Goal: Check status: Check status

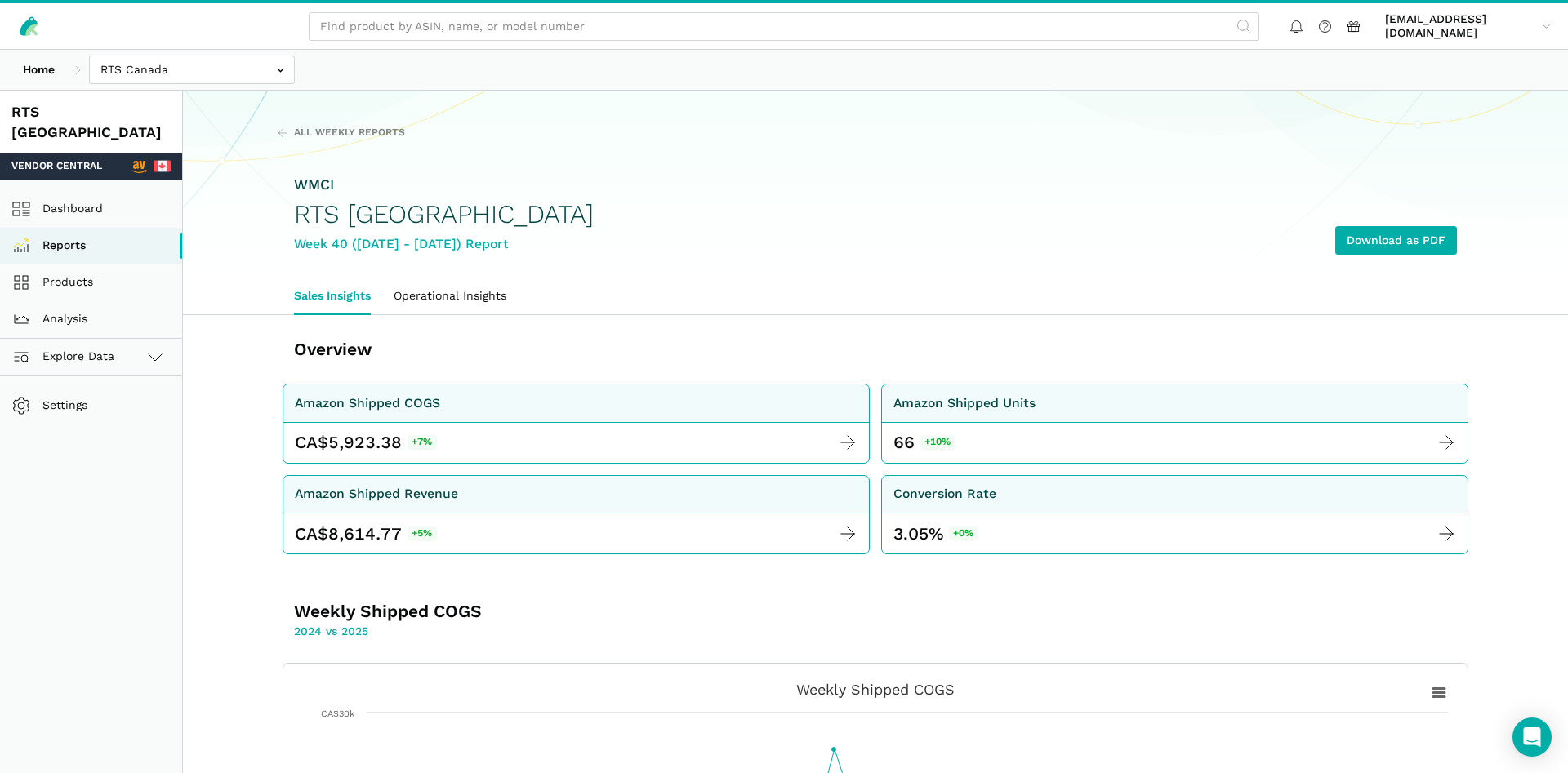
scroll to position [999, 0]
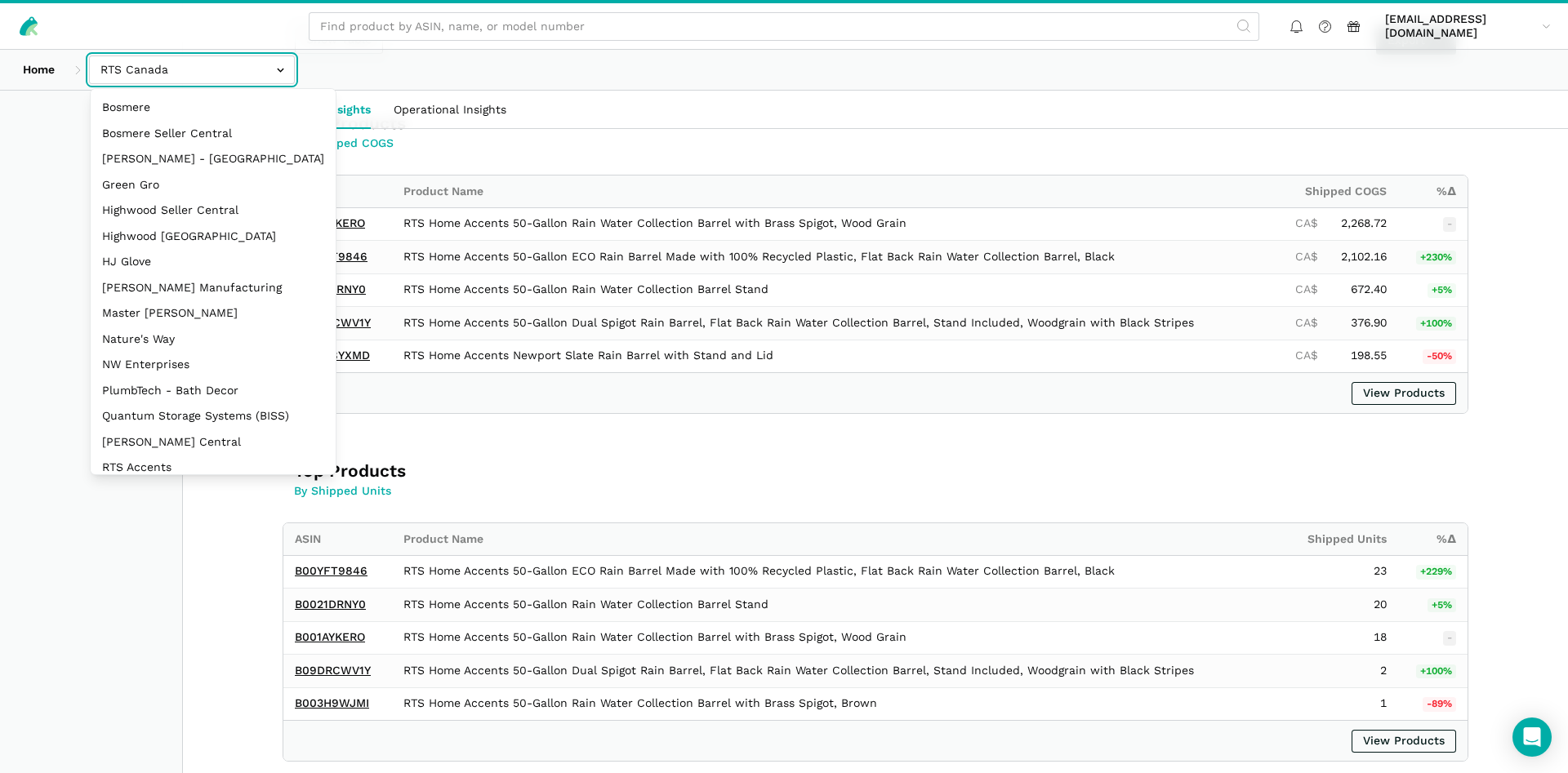
click at [135, 72] on input "text" at bounding box center [191, 69] width 205 height 29
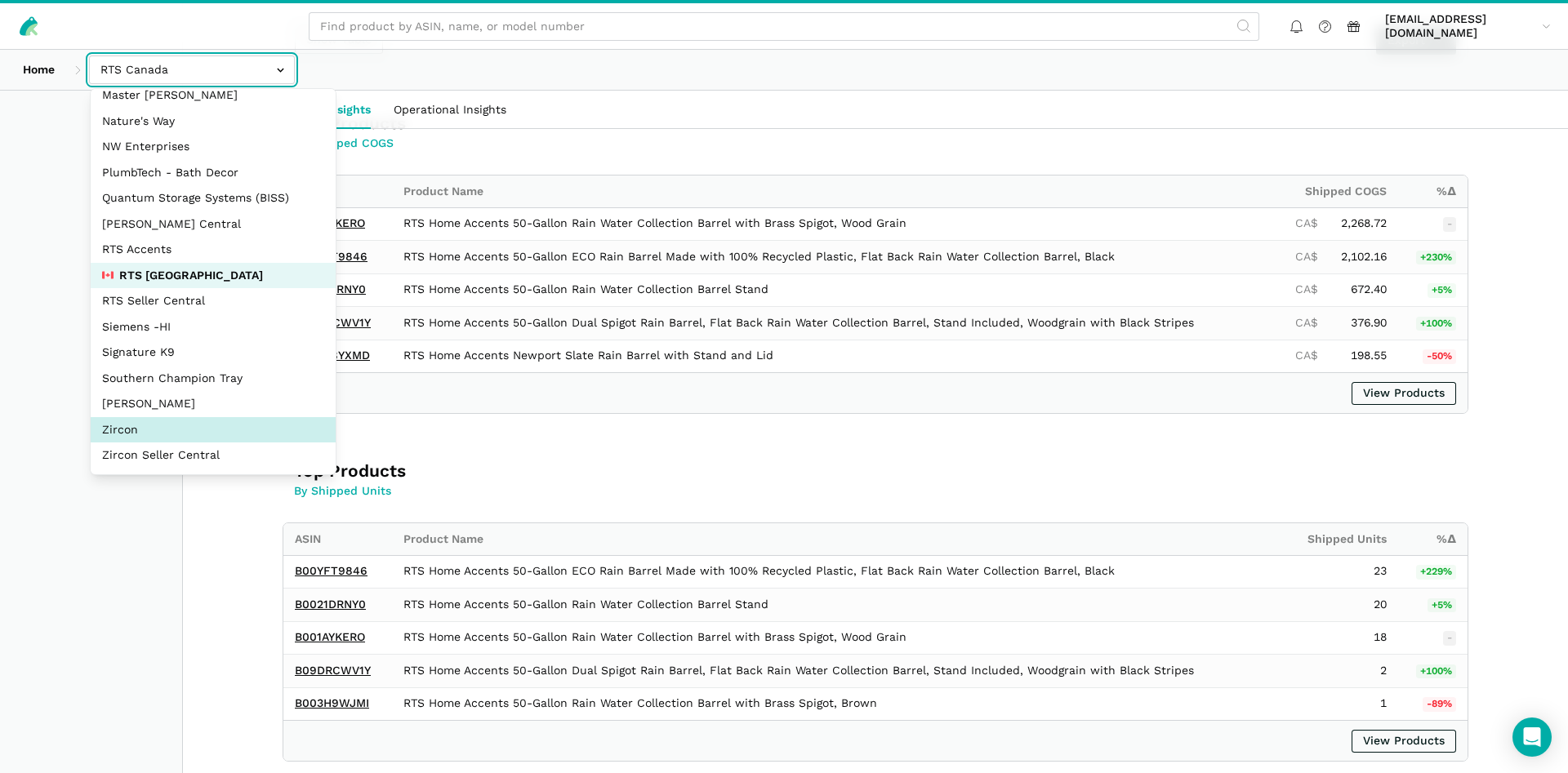
select select "DM38AQ3CPtVJ89bBDkVCzKzE"
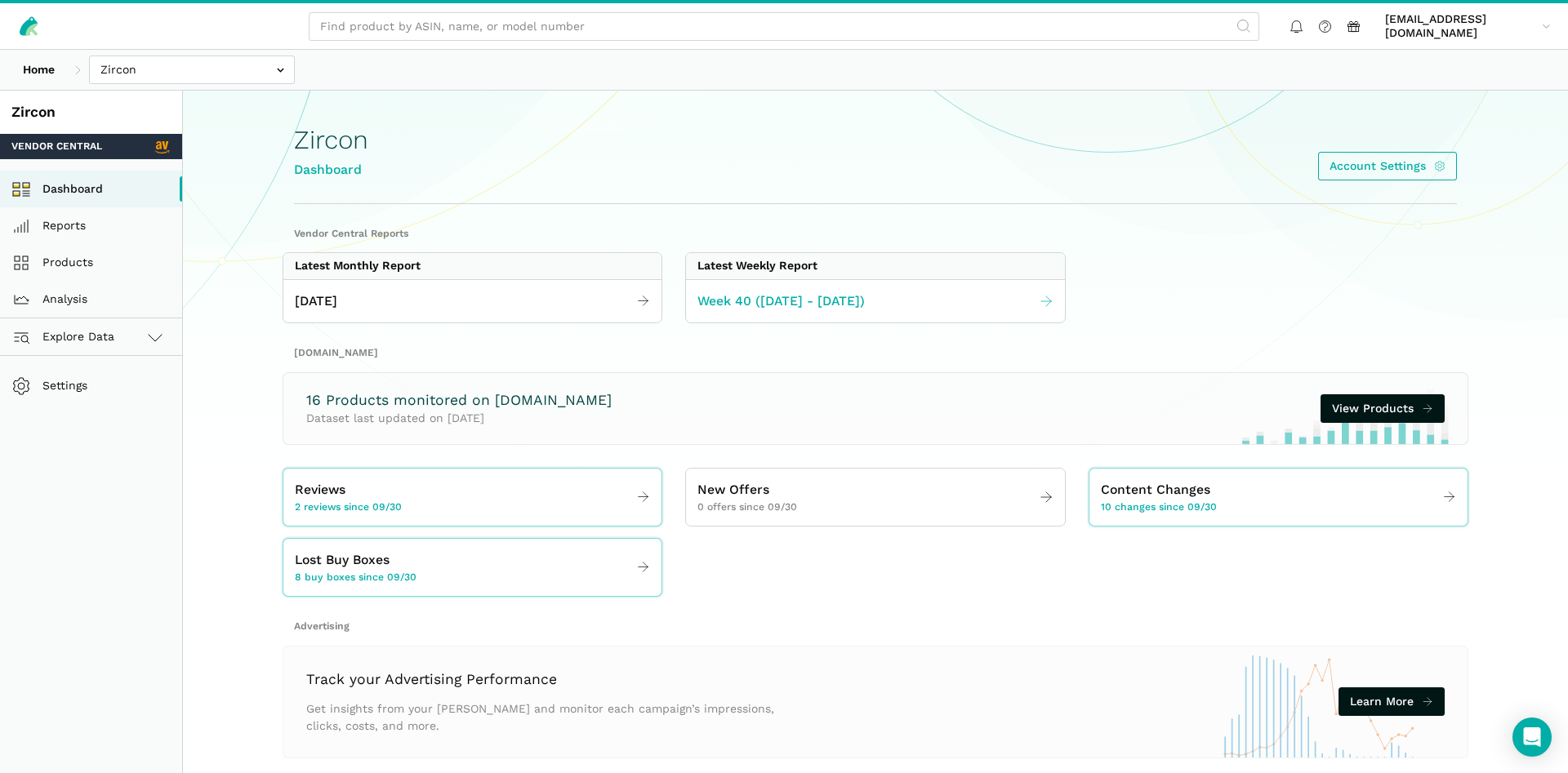
click at [737, 312] on link "Week 40 ([DATE] - [DATE])" at bounding box center [874, 302] width 378 height 32
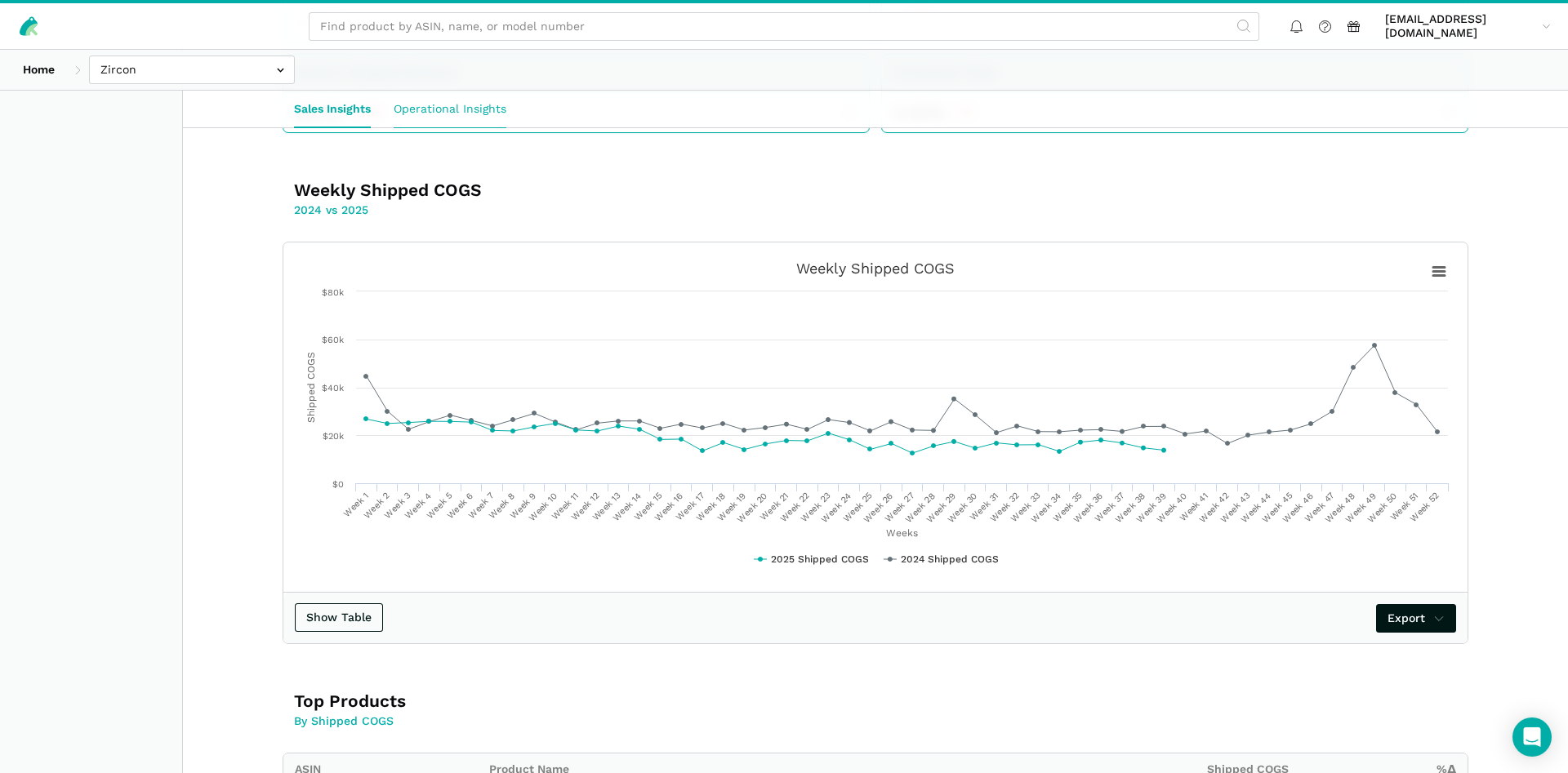
scroll to position [393, 0]
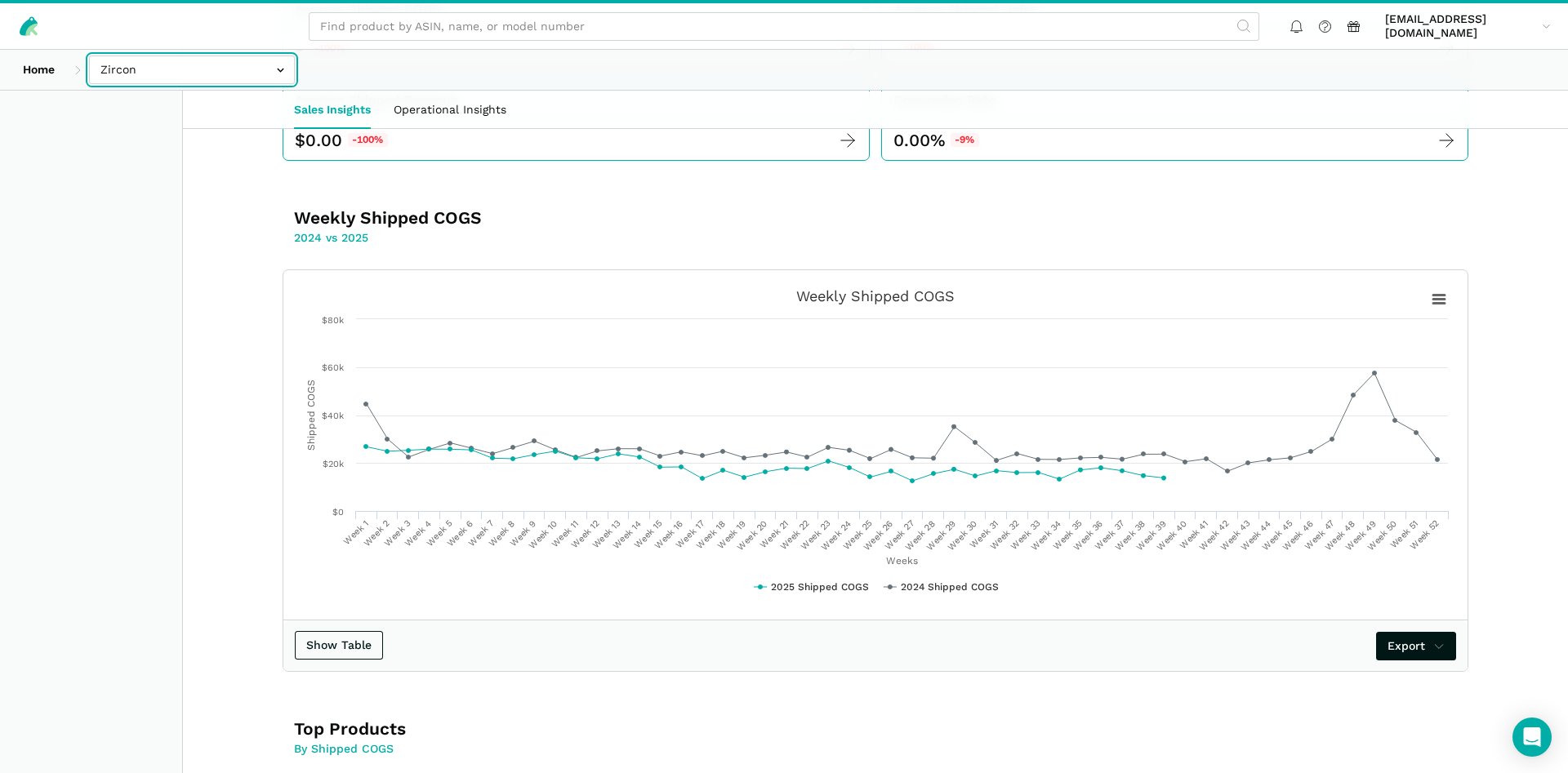
click at [239, 75] on input "text" at bounding box center [191, 69] width 205 height 29
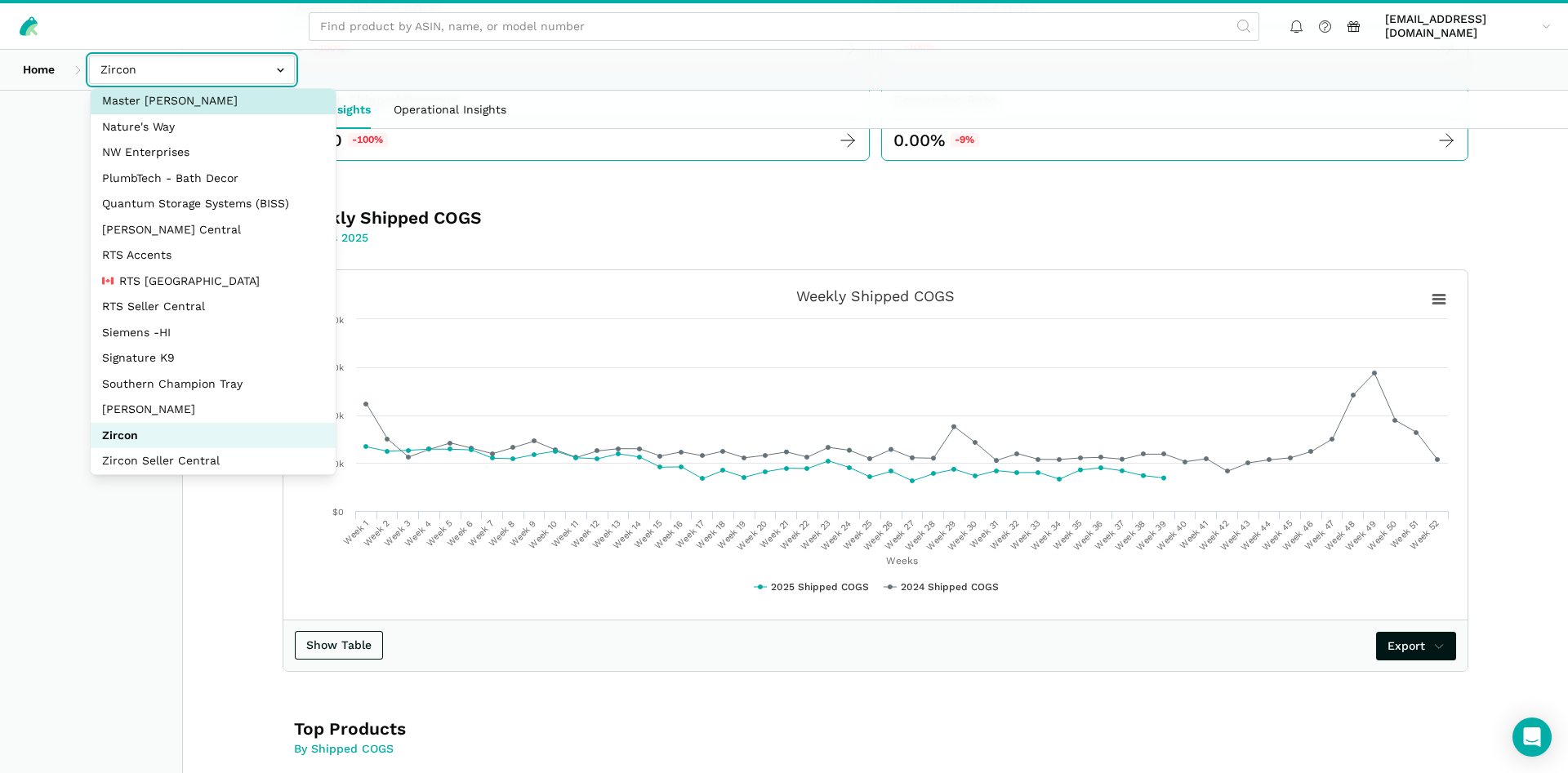
scroll to position [218, 0]
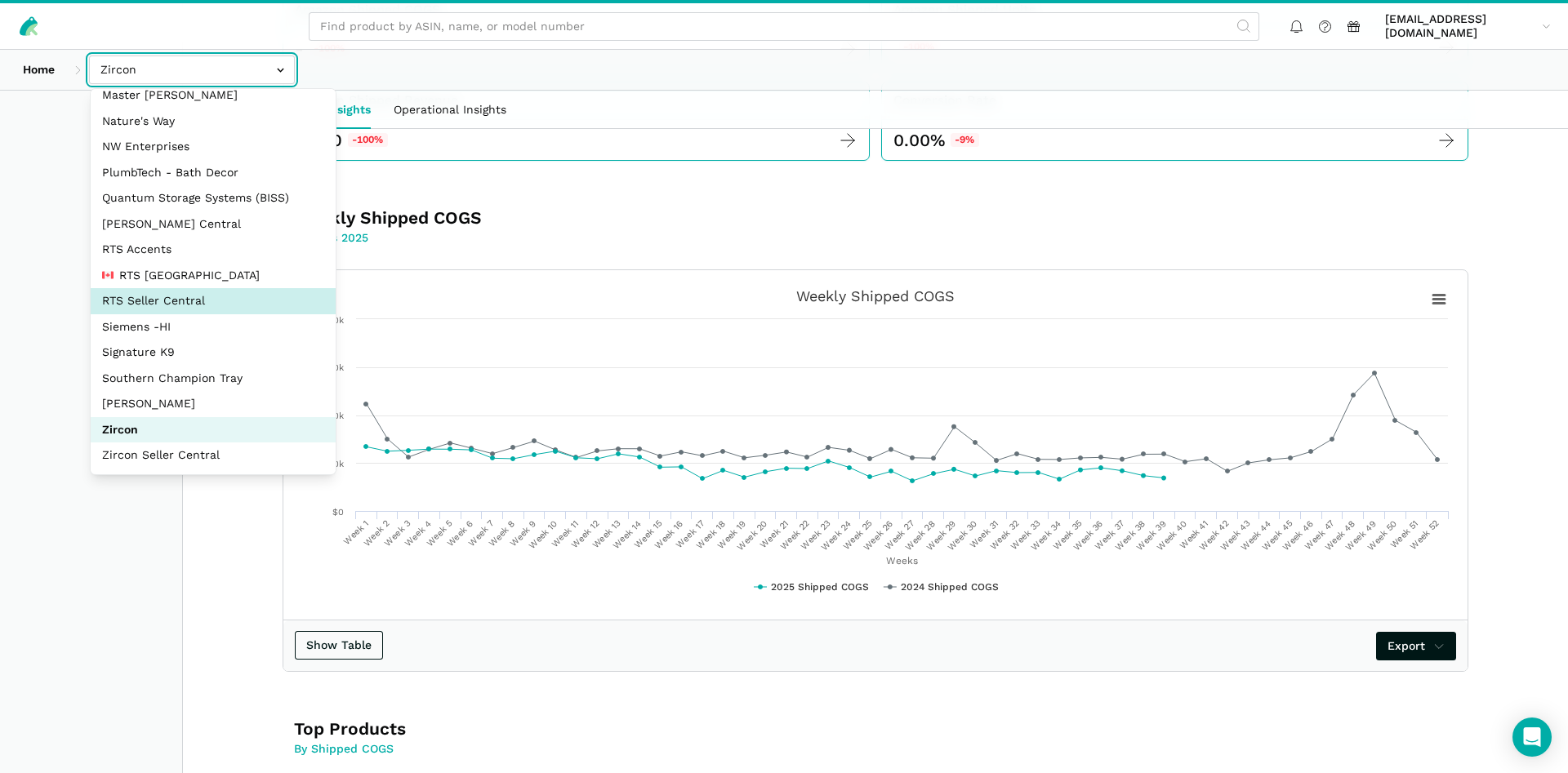
select select "DYdfgEtk9xdbXk9WgFd319bF"
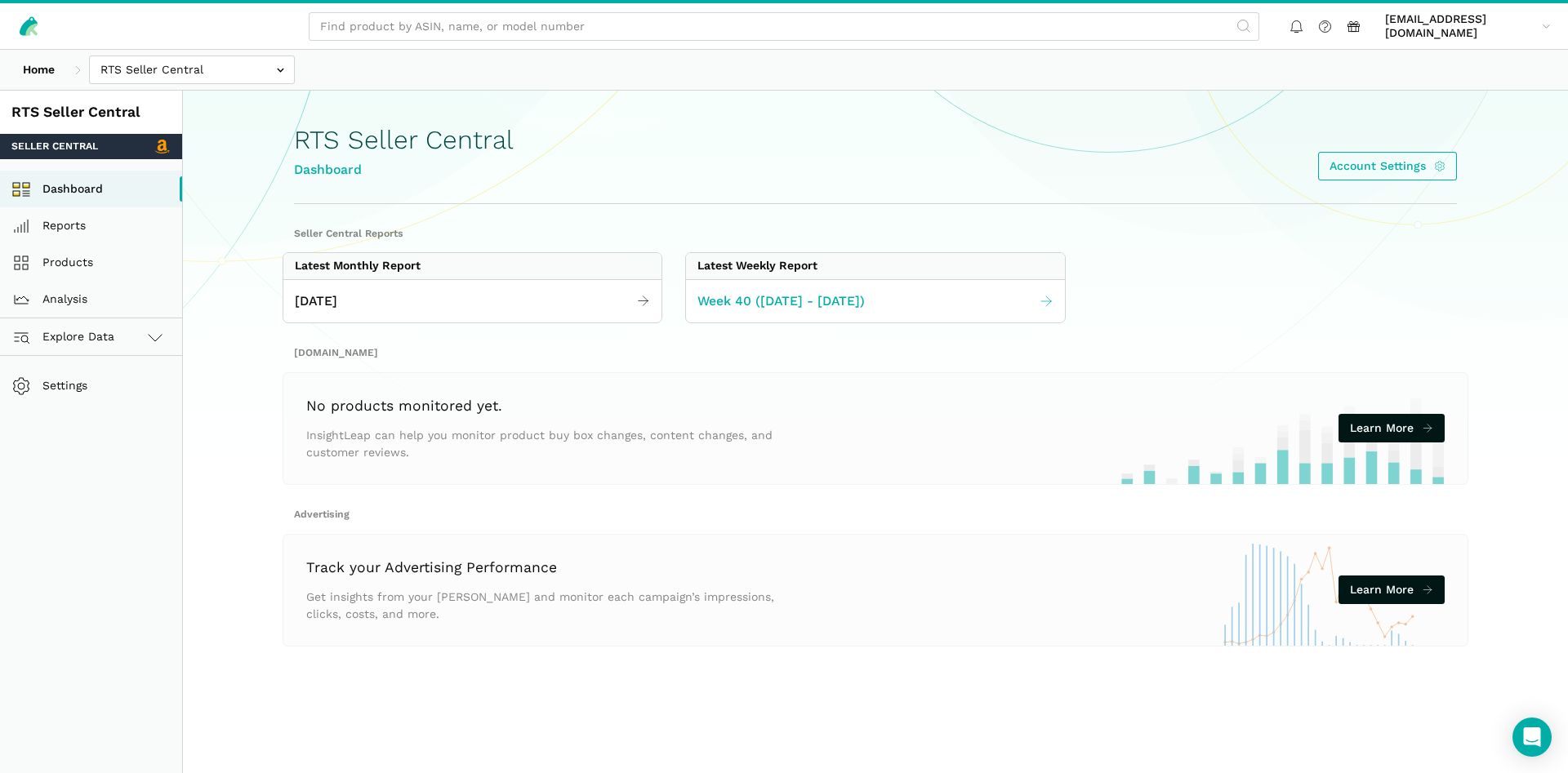
click at [795, 313] on link "Week 40 ([DATE] - [DATE])" at bounding box center [874, 302] width 378 height 32
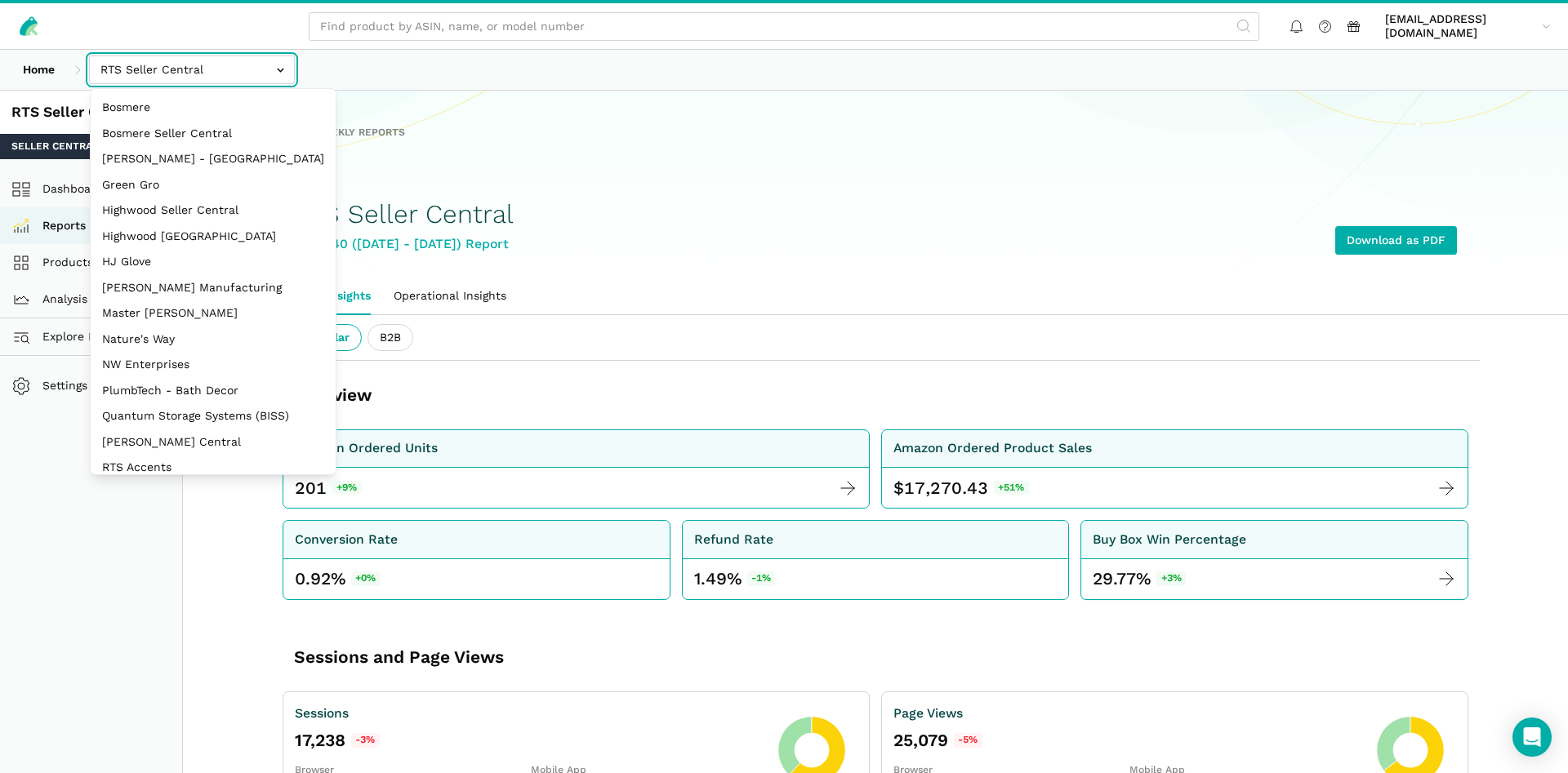
click at [211, 78] on input "text" at bounding box center [191, 69] width 205 height 29
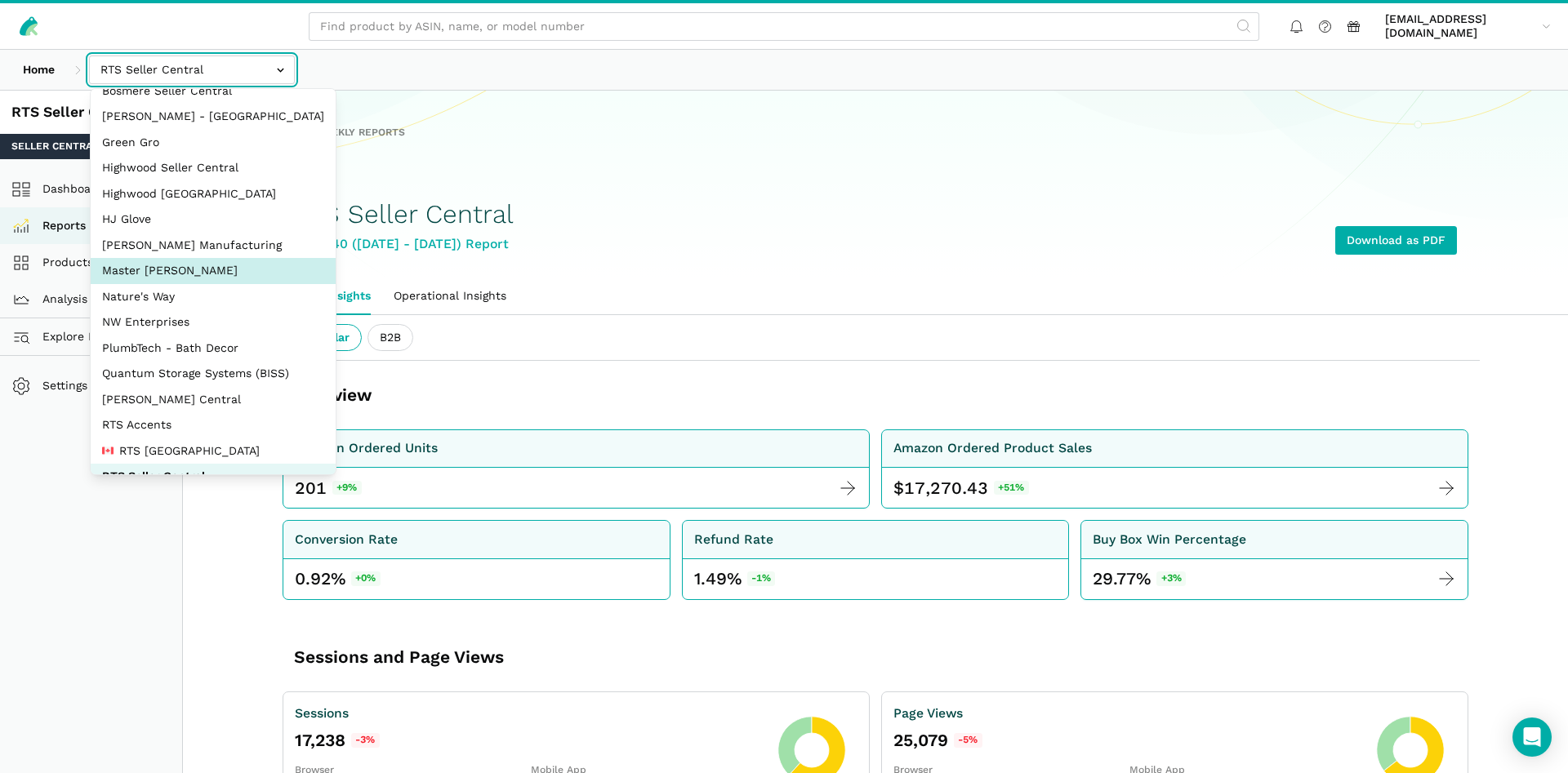
scroll to position [78, 0]
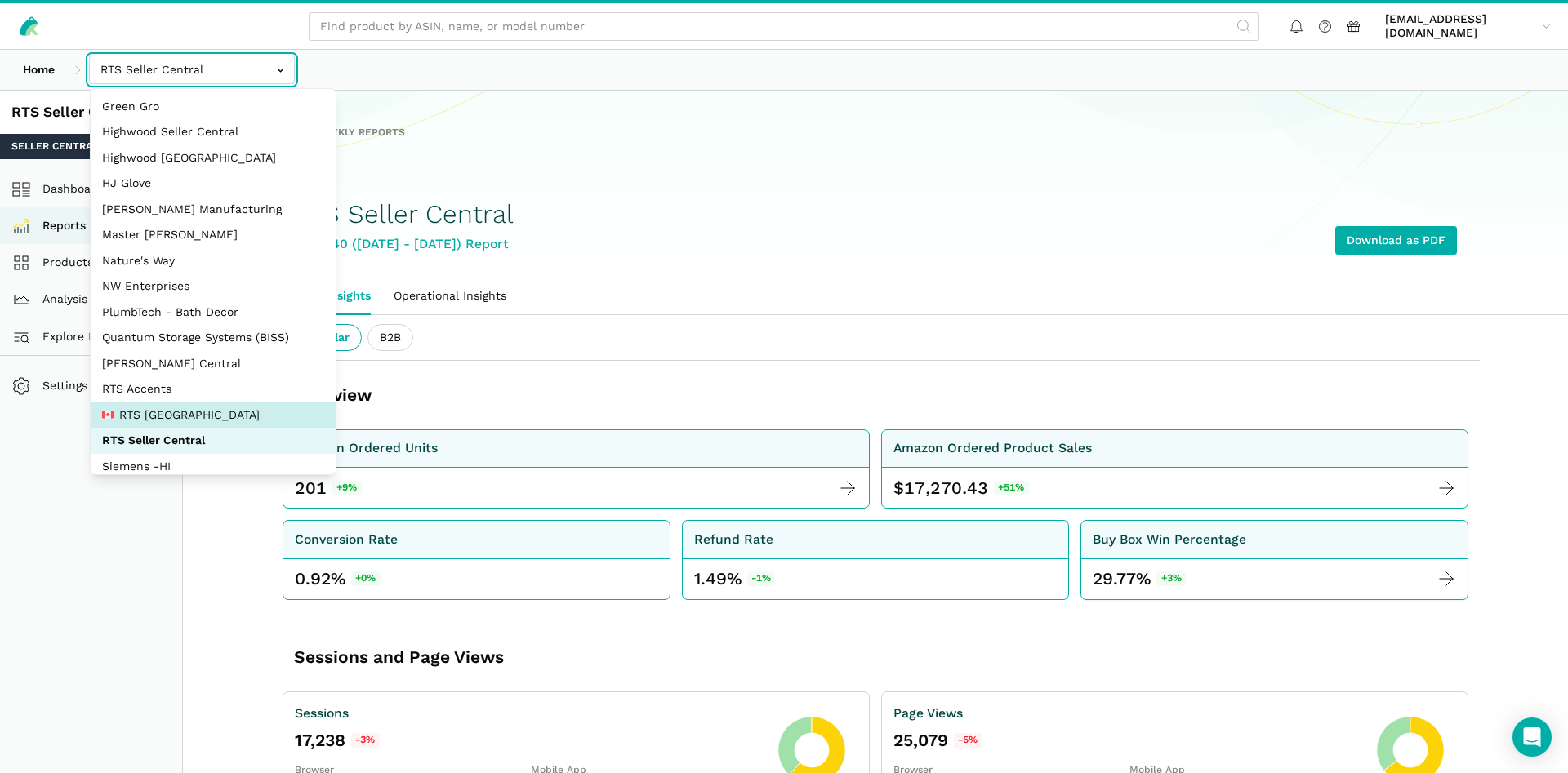
select select "pnjjhdDqPVj5aAaTPiCgBAEB"
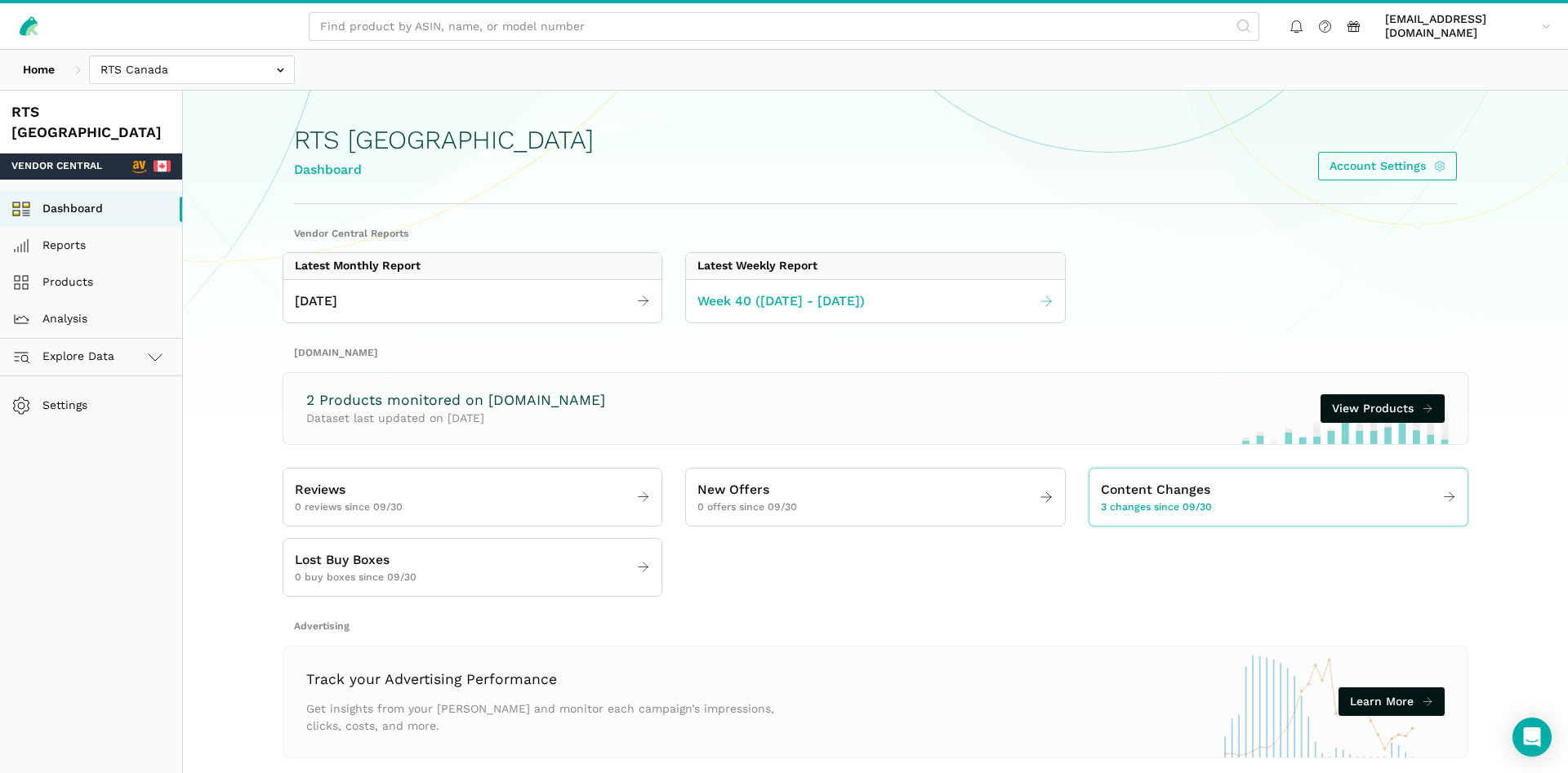
click at [806, 309] on span "Week 40 ([DATE] - [DATE])" at bounding box center [780, 301] width 168 height 20
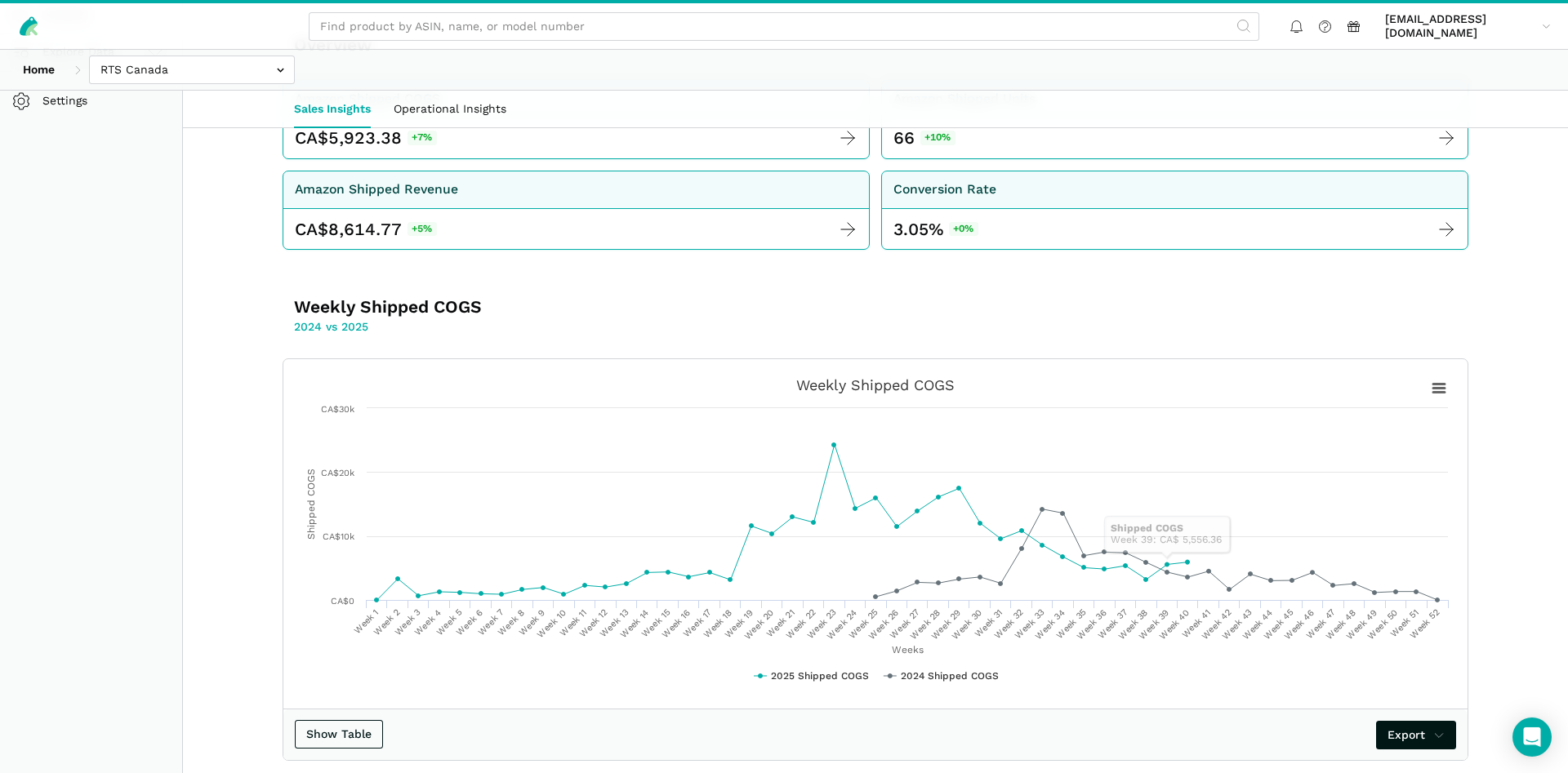
scroll to position [250, 0]
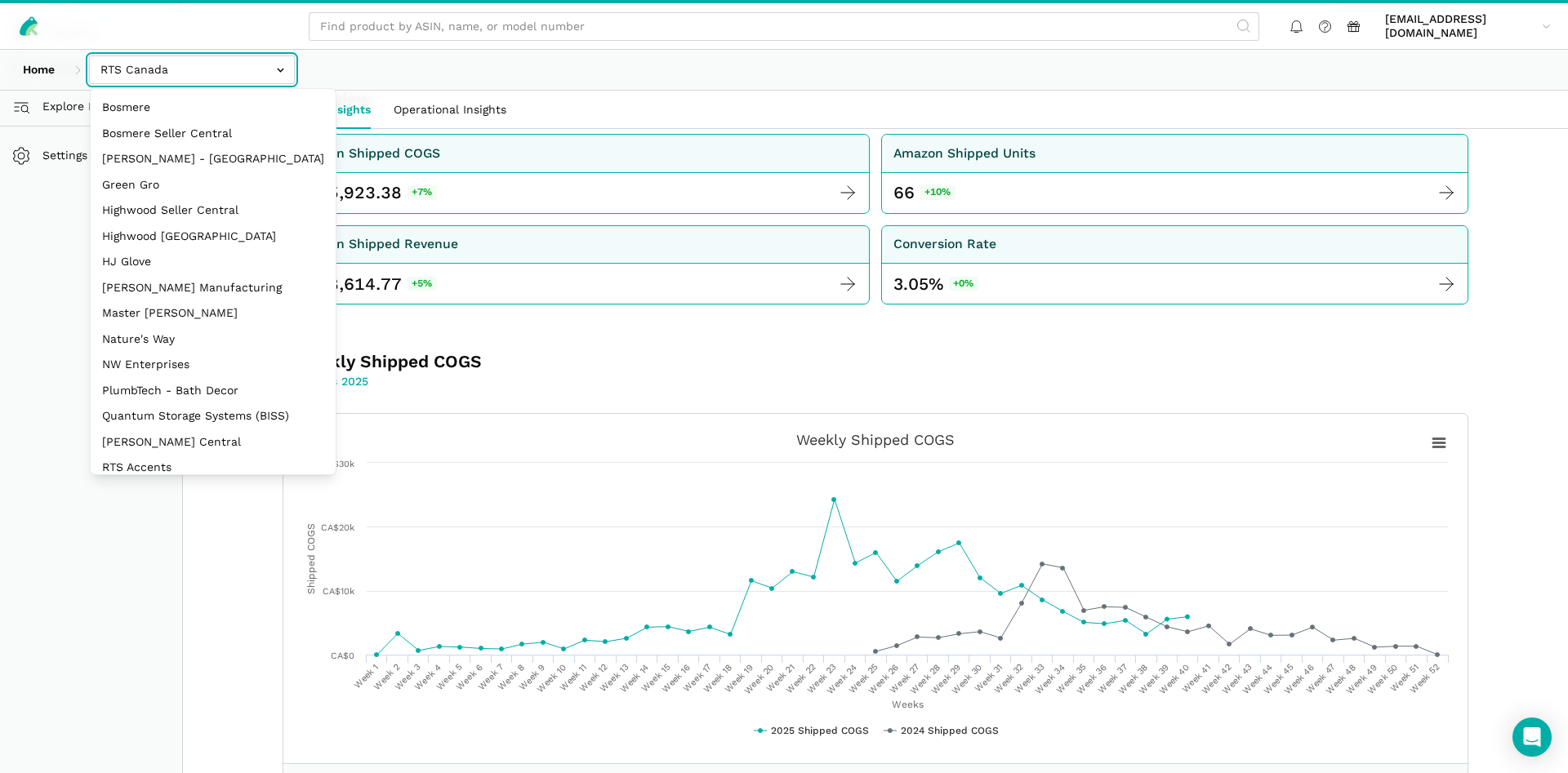
click at [227, 70] on input "text" at bounding box center [191, 69] width 205 height 29
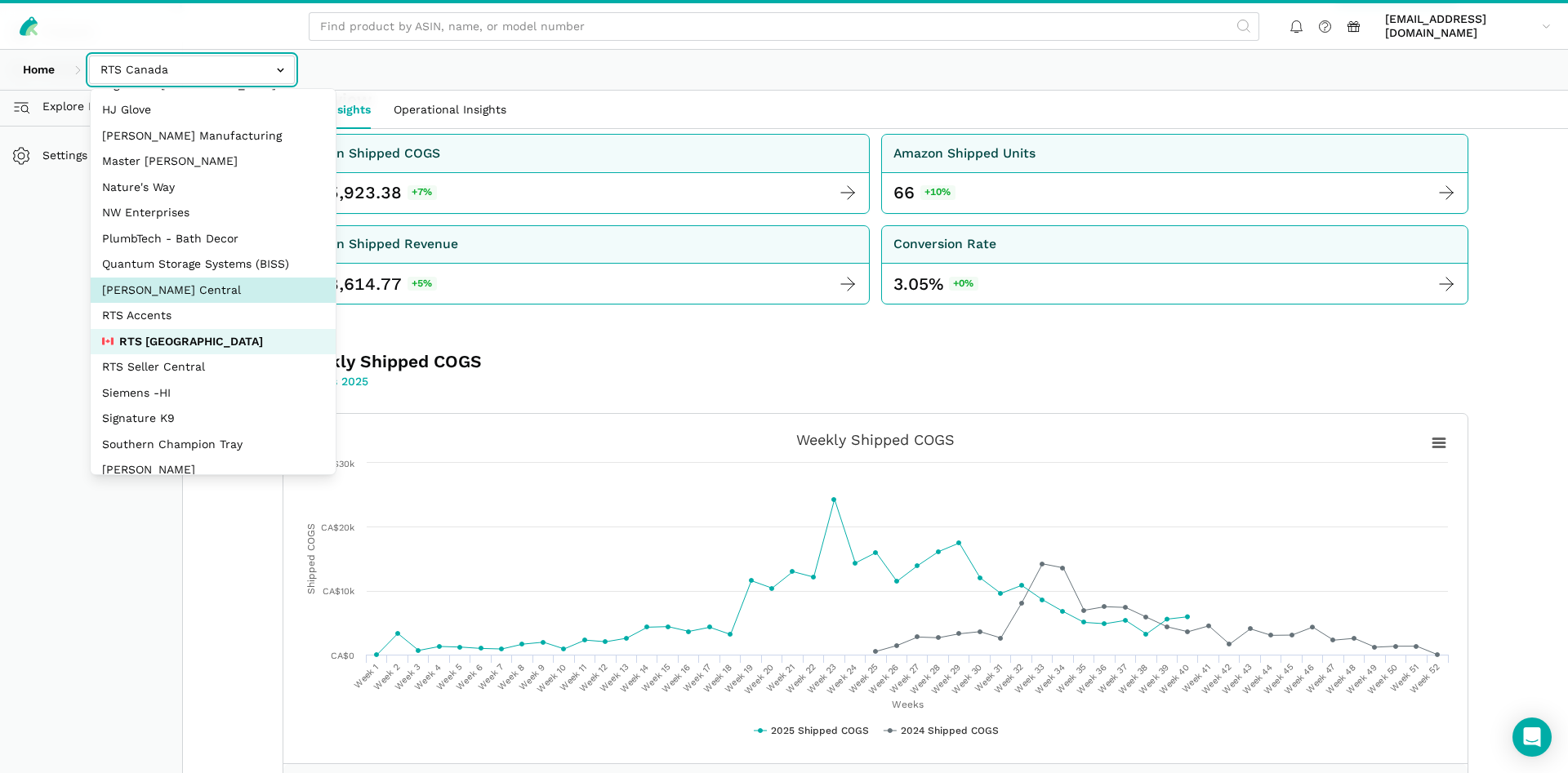
scroll to position [157, 0]
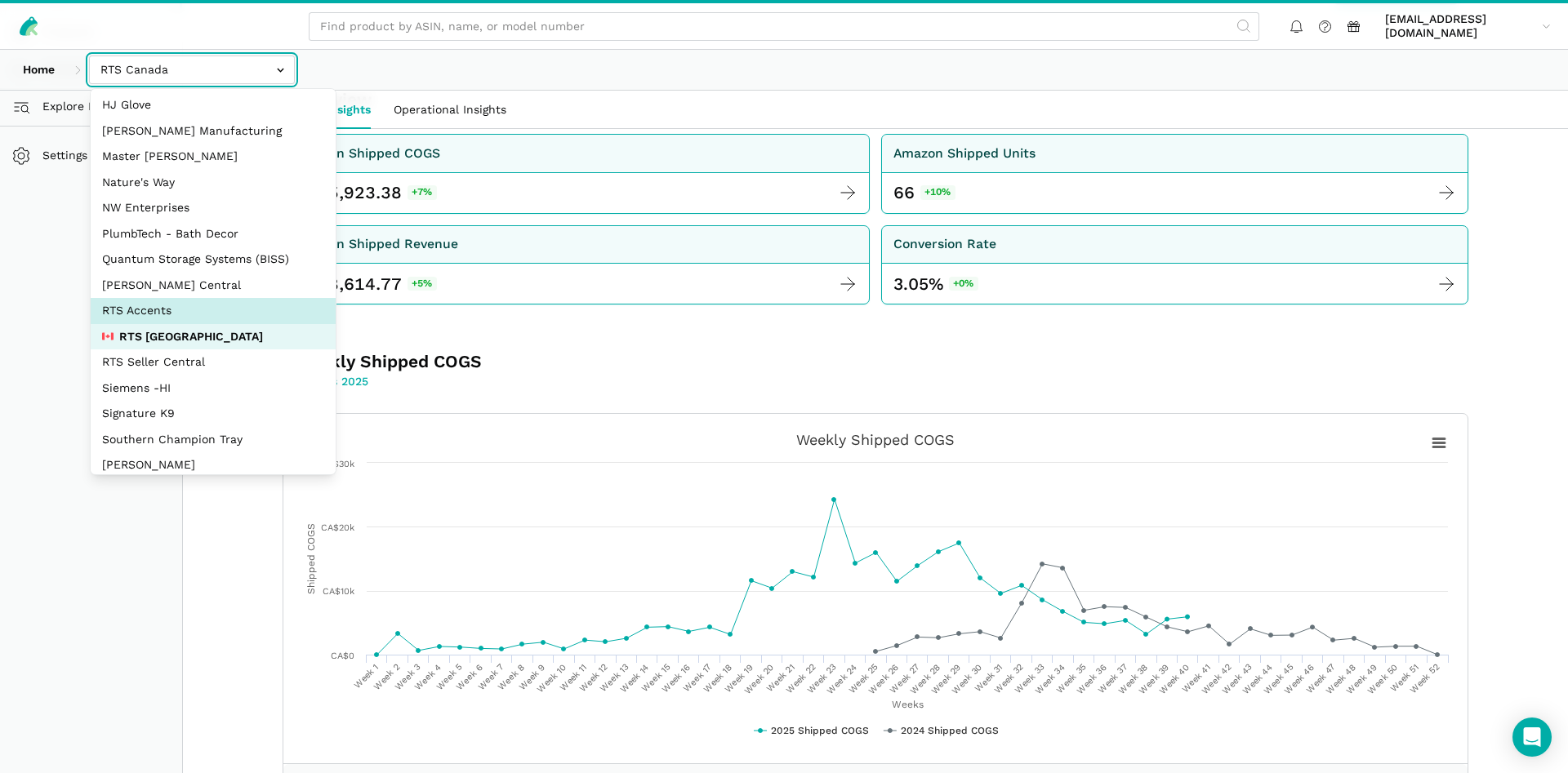
select select "DPHNLGULfjdmZCda3GrCfans"
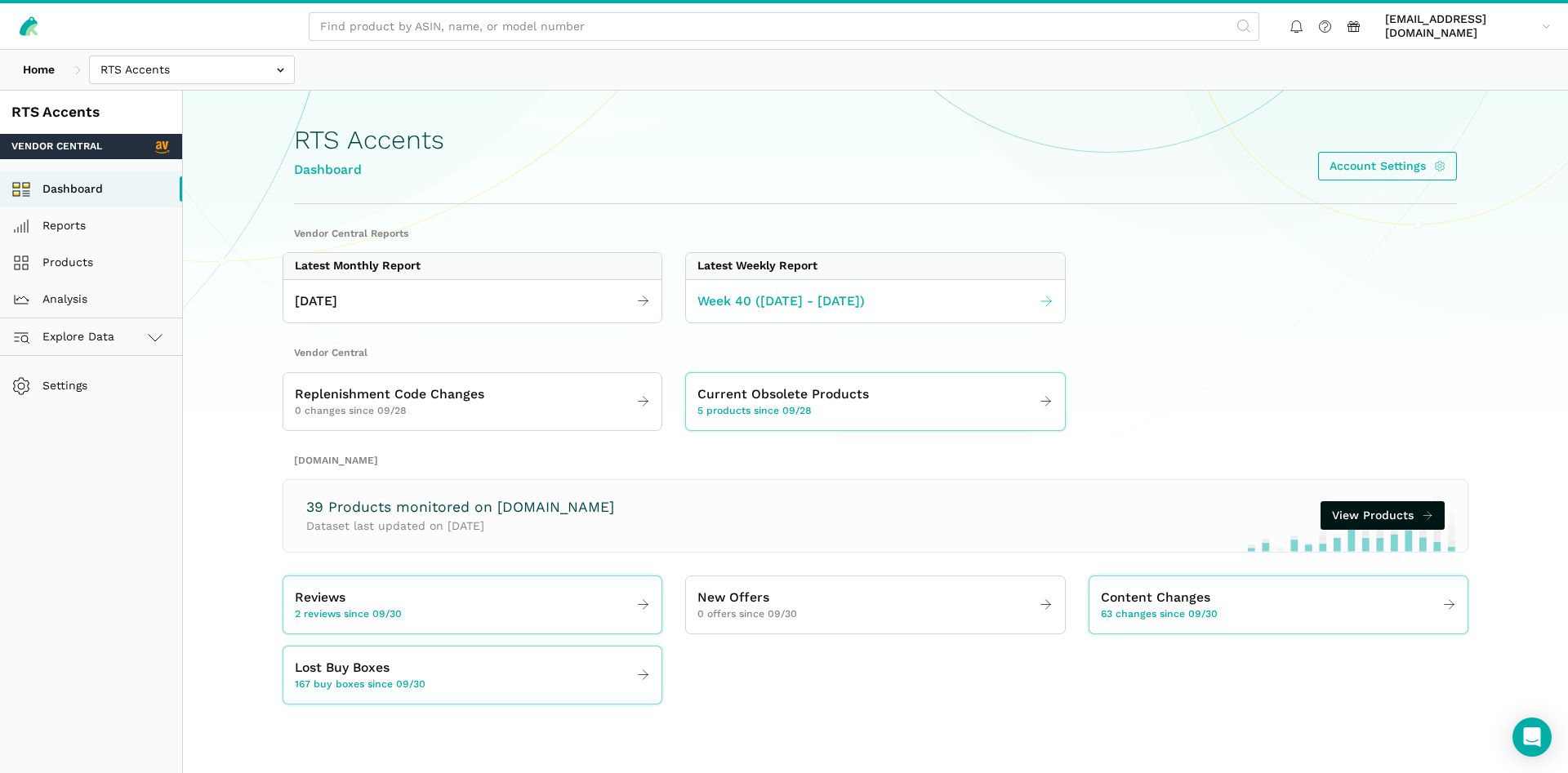
click at [827, 311] on link "Week 40 ([DATE] - [DATE])" at bounding box center [874, 302] width 378 height 32
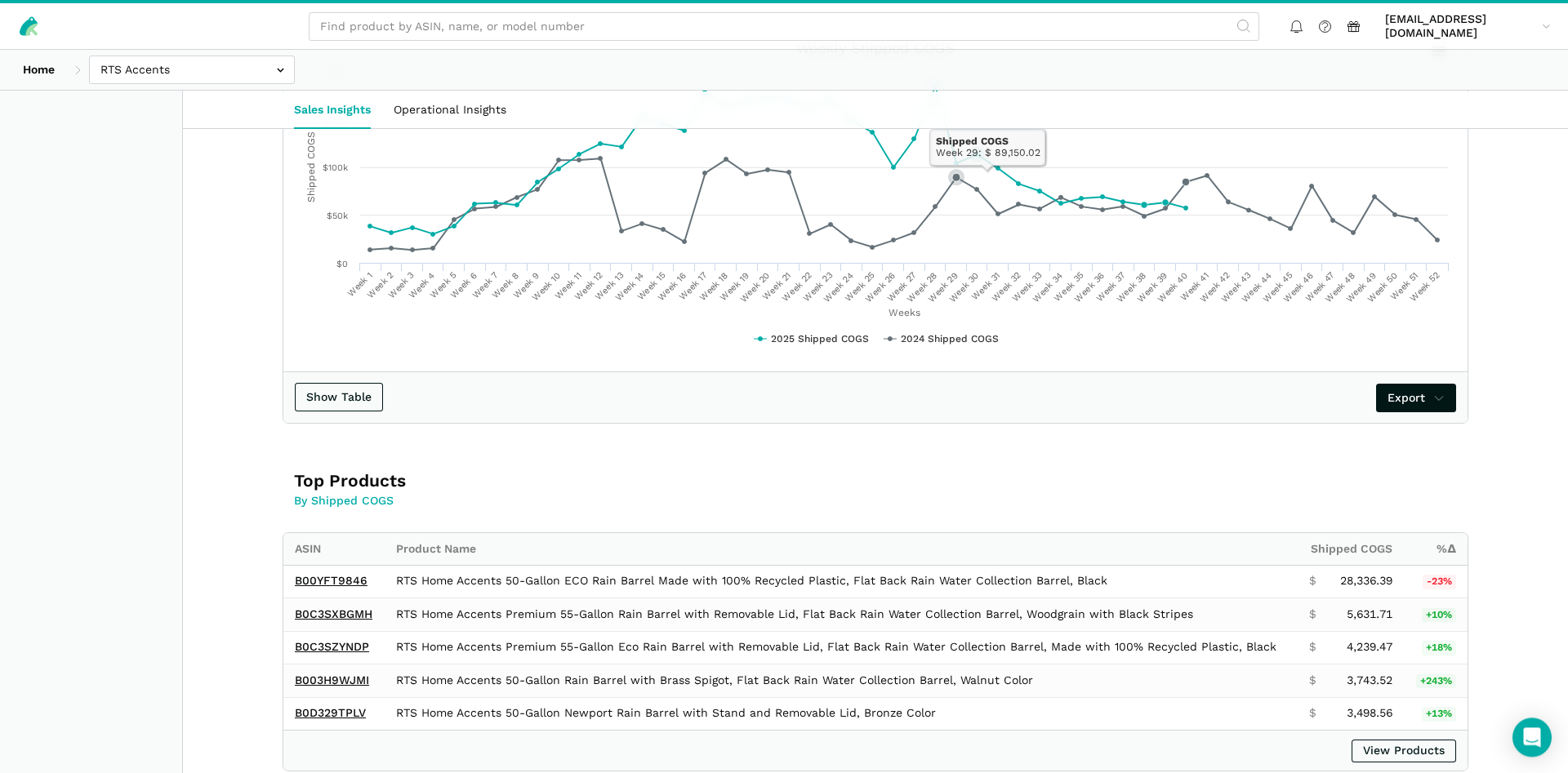
scroll to position [749, 0]
